Goal: Task Accomplishment & Management: Manage account settings

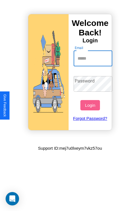
click at [93, 58] on input "Email" at bounding box center [92, 59] width 39 height 16
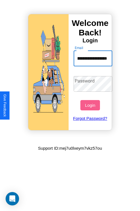
scroll to position [0, 28]
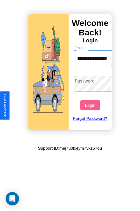
type input "**********"
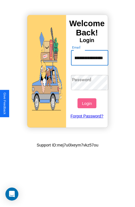
scroll to position [0, 0]
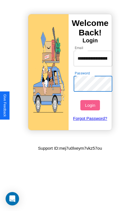
click at [90, 105] on button "Login" at bounding box center [89, 105] width 19 height 10
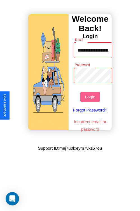
click at [90, 97] on button "Login" at bounding box center [89, 97] width 19 height 10
